Goal: Information Seeking & Learning: Learn about a topic

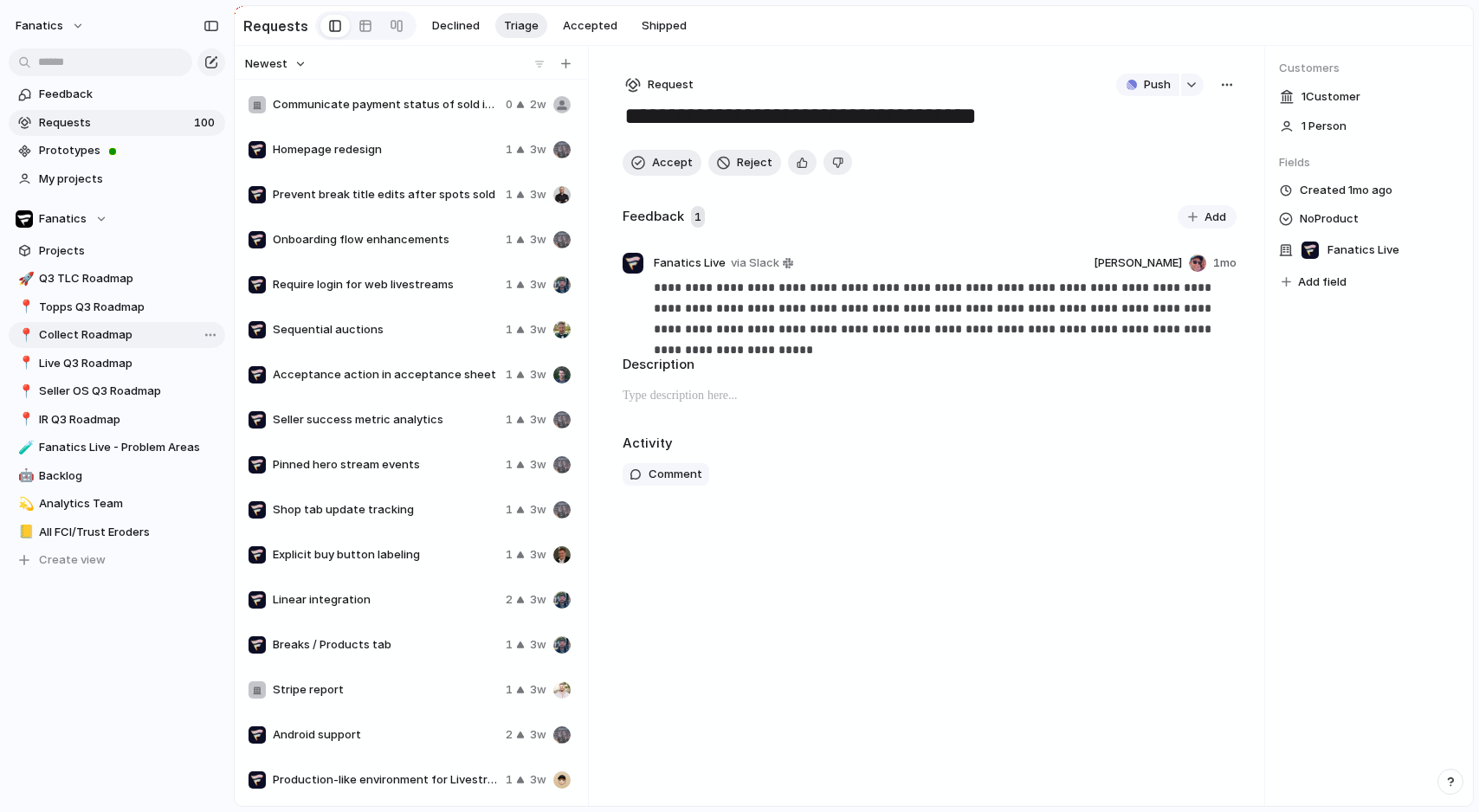
click at [88, 336] on span "Collect Roadmap" at bounding box center [130, 335] width 180 height 18
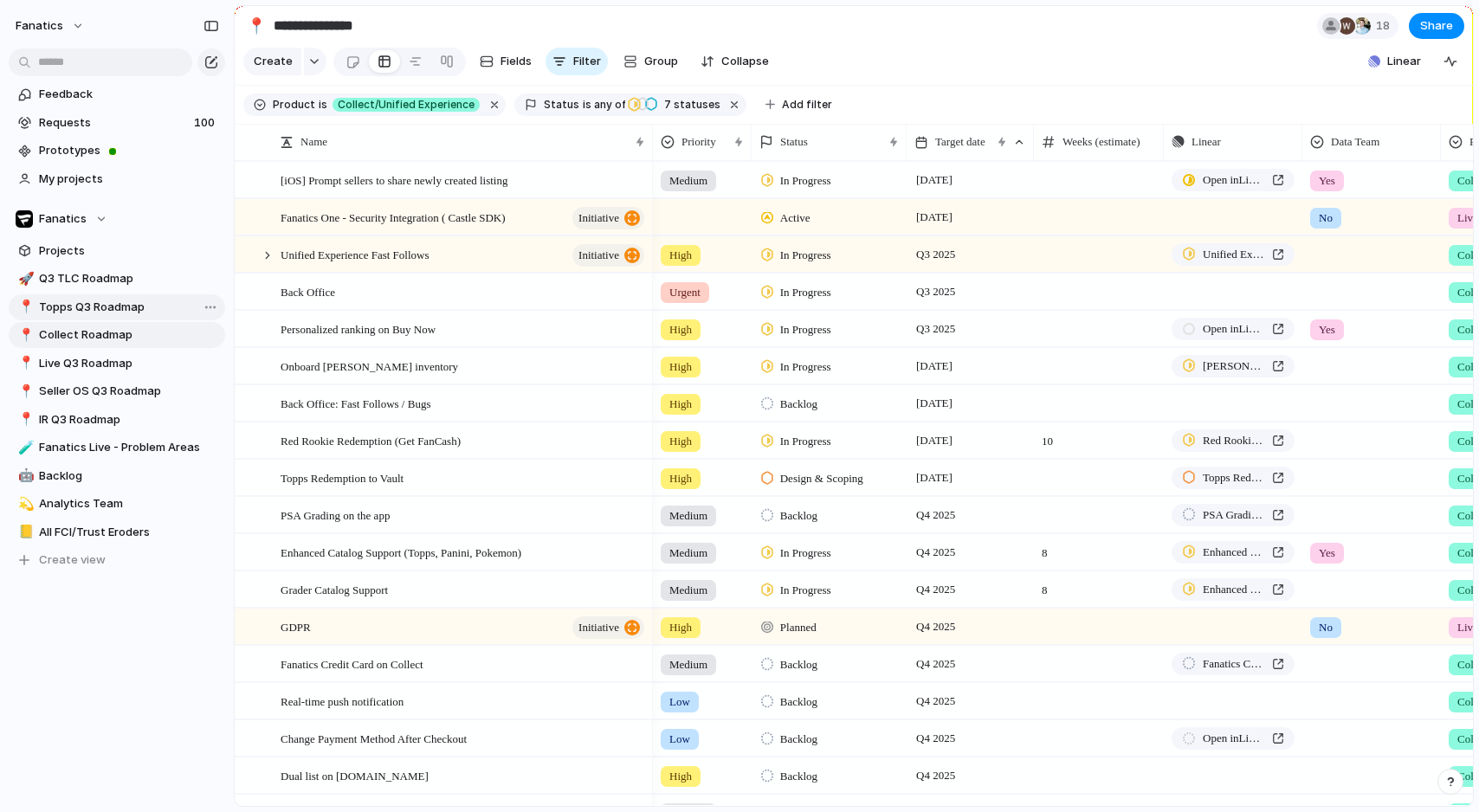
click at [100, 305] on span "Topps Q3 Roadmap" at bounding box center [130, 307] width 180 height 18
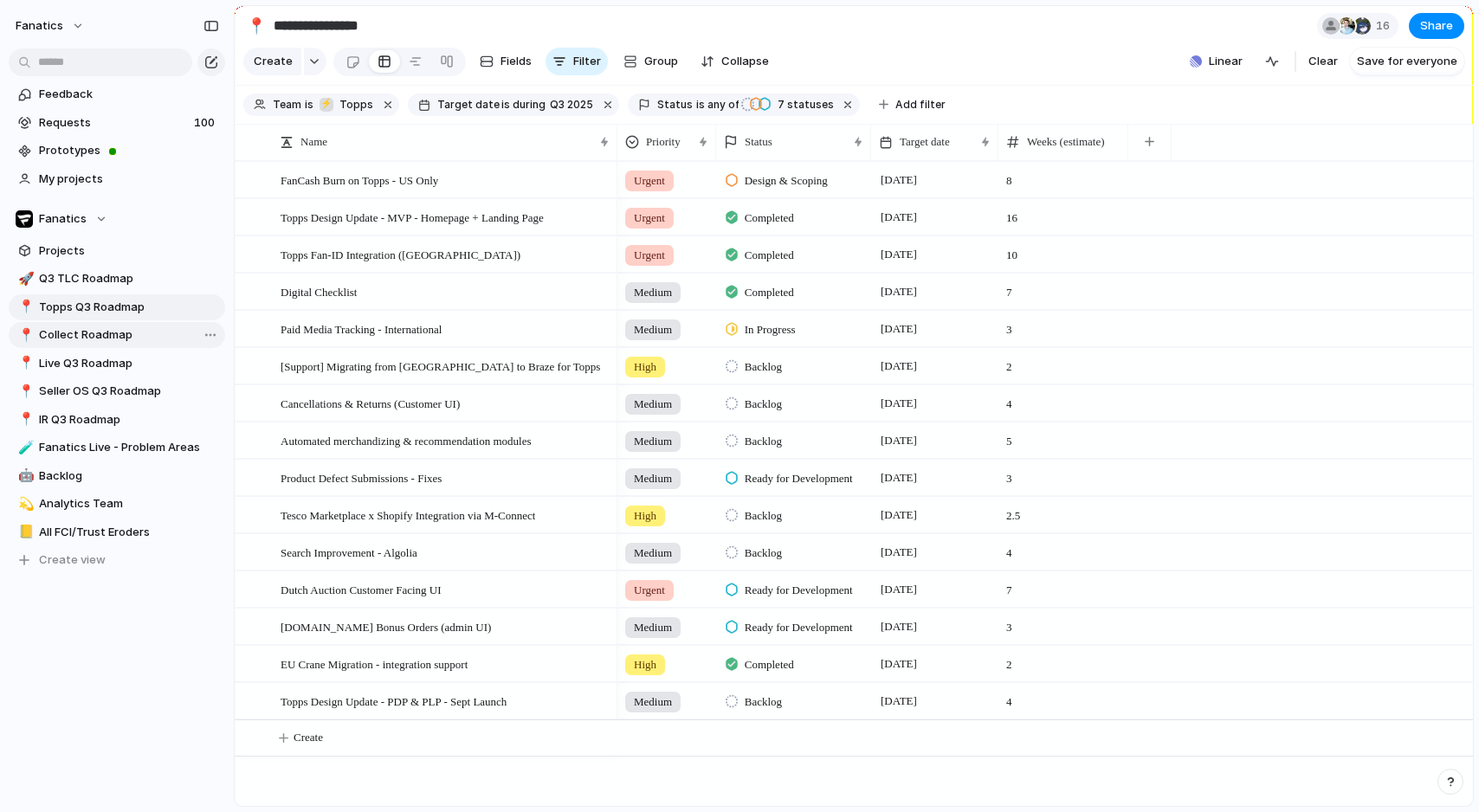
click at [101, 332] on span "Collect Roadmap" at bounding box center [130, 335] width 180 height 18
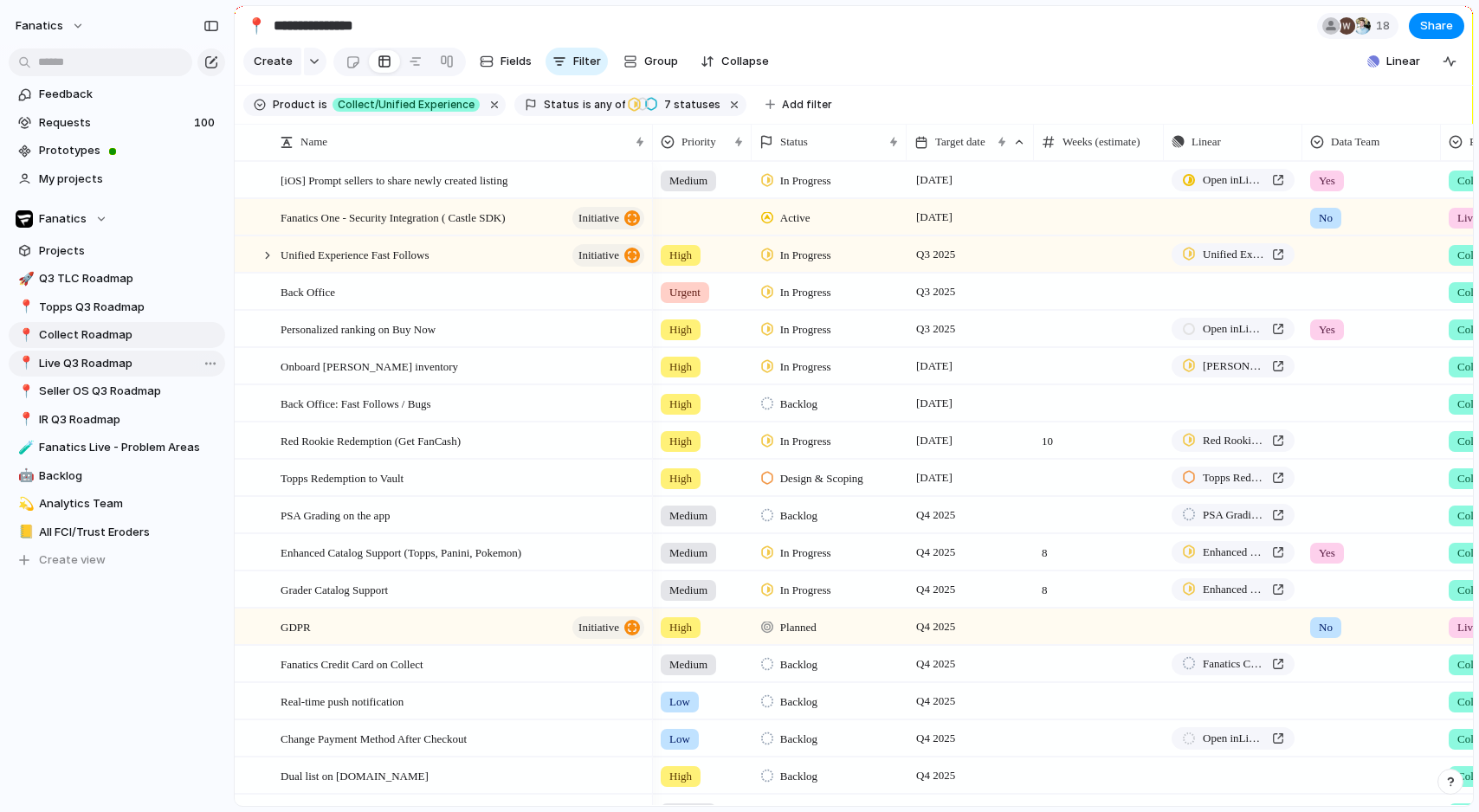
click at [116, 362] on span "Live Q3 Roadmap" at bounding box center [130, 364] width 180 height 18
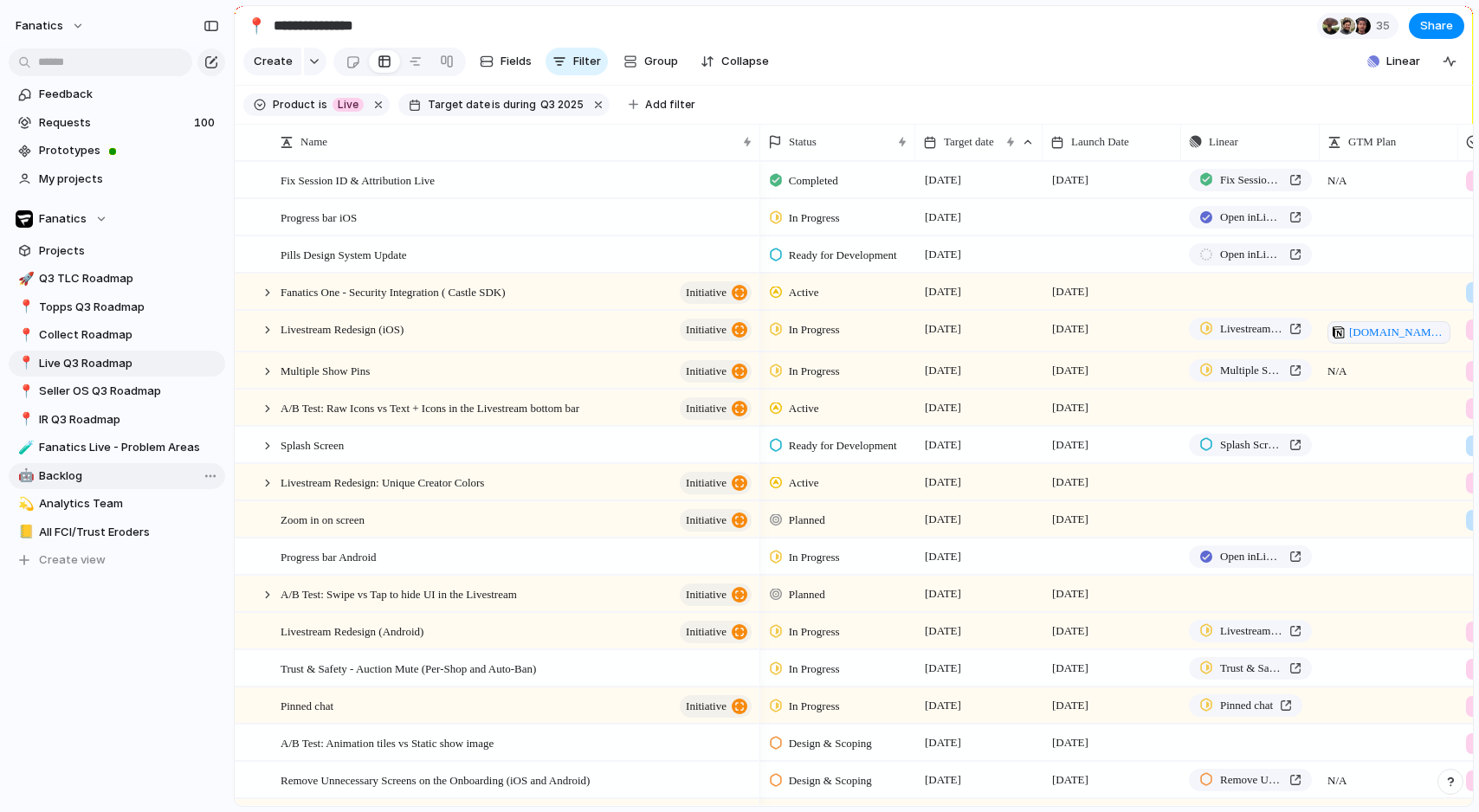
click at [137, 482] on span "Backlog" at bounding box center [130, 476] width 180 height 18
type input "*******"
